Goal: Entertainment & Leisure: Consume media (video, audio)

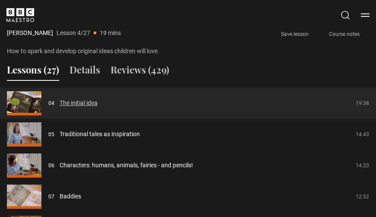
scroll to position [509, 0]
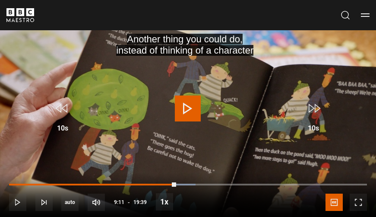
click at [191, 115] on span "Video Player" at bounding box center [188, 108] width 26 height 26
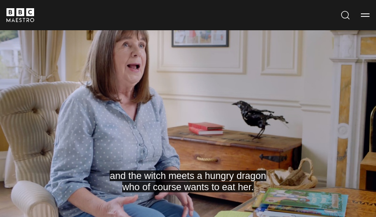
scroll to position [292, 0]
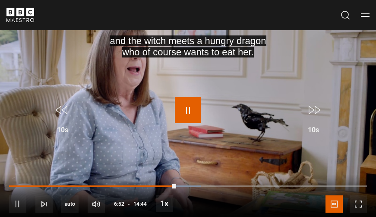
click at [187, 108] on span "Video Player" at bounding box center [188, 110] width 26 height 26
